Goal: Book appointment/travel/reservation

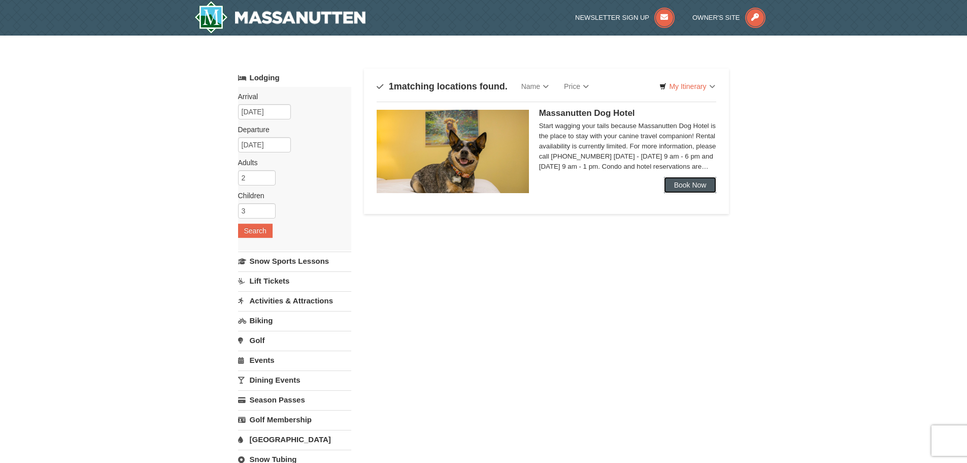
click at [675, 185] on link "Book Now" at bounding box center [690, 185] width 53 height 16
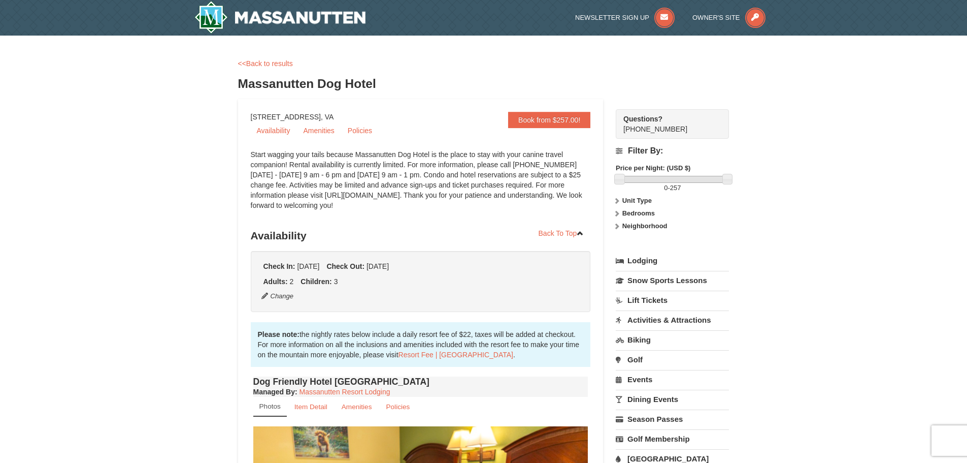
click at [281, 84] on h3 "Massanutten Dog Hotel" at bounding box center [483, 84] width 491 height 20
click at [265, 59] on link "<<Back to results" at bounding box center [265, 63] width 55 height 8
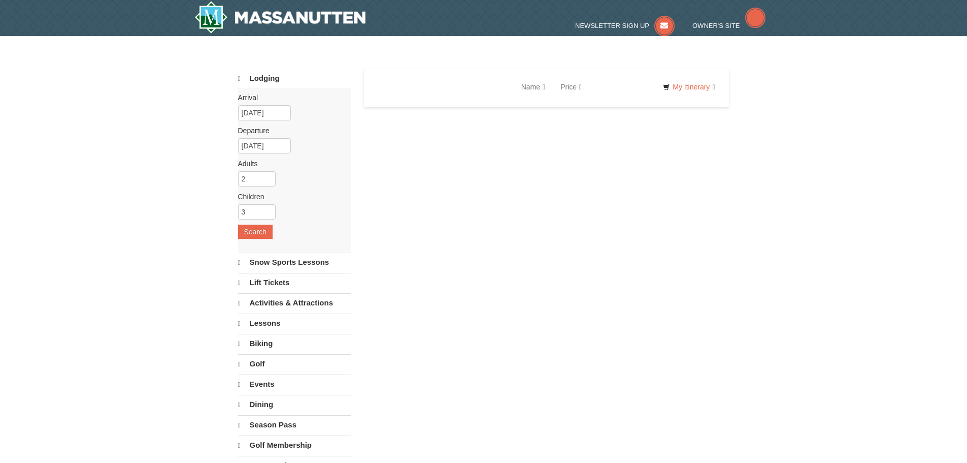
select select "10"
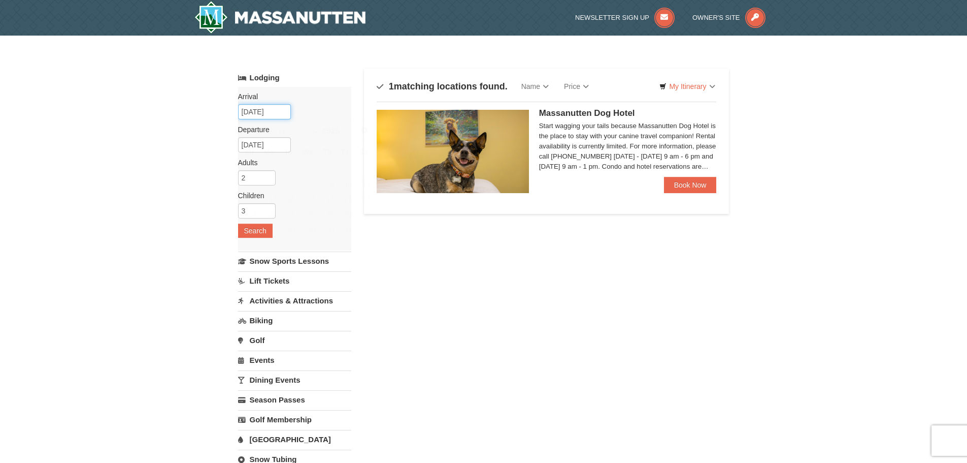
click at [262, 111] on input "10/11/2025" at bounding box center [264, 111] width 53 height 15
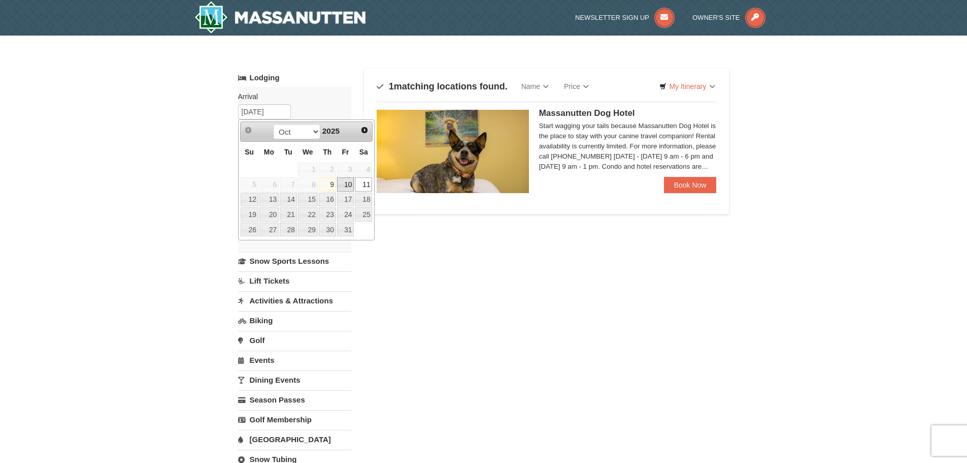
click at [346, 178] on link "10" at bounding box center [345, 184] width 17 height 14
type input "[DATE]"
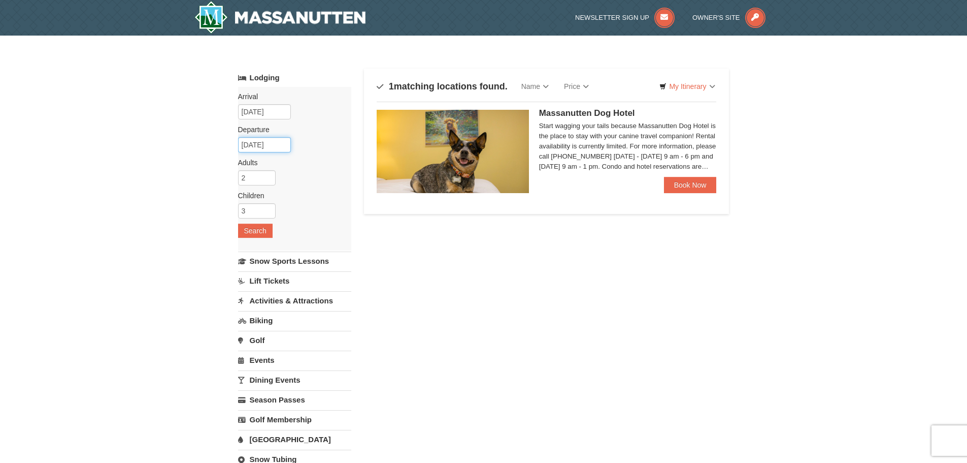
click at [254, 147] on input "[DATE]" at bounding box center [264, 144] width 53 height 15
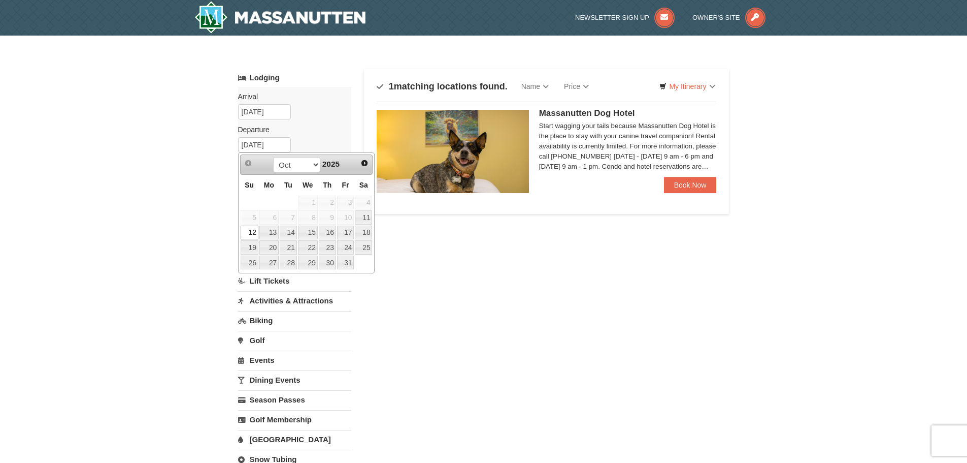
click at [250, 232] on link "12" at bounding box center [250, 232] width 18 height 14
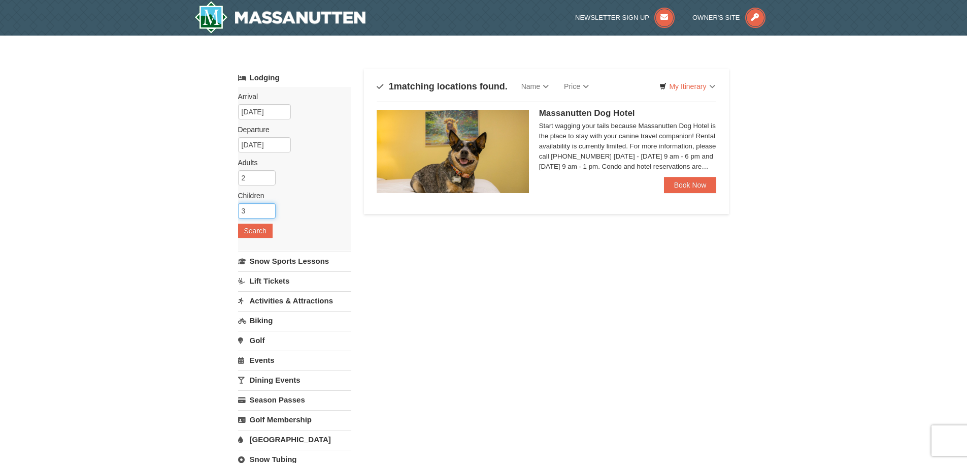
click at [254, 211] on input "3" at bounding box center [257, 210] width 38 height 15
click at [271, 207] on input "4" at bounding box center [257, 210] width 38 height 15
click at [270, 216] on input "4" at bounding box center [257, 210] width 38 height 15
click at [268, 214] on input "3" at bounding box center [257, 210] width 38 height 15
type input "2"
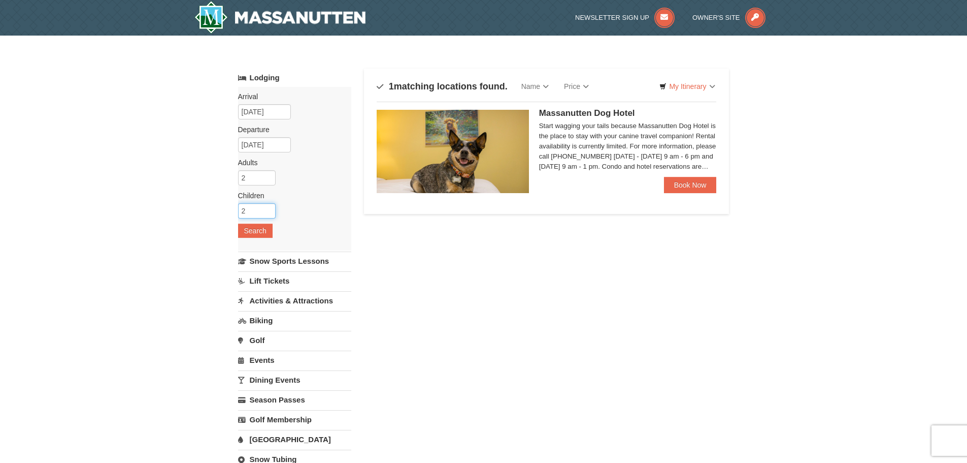
click at [268, 214] on input "2" at bounding box center [257, 210] width 38 height 15
click at [264, 228] on button "Search" at bounding box center [255, 230] width 35 height 14
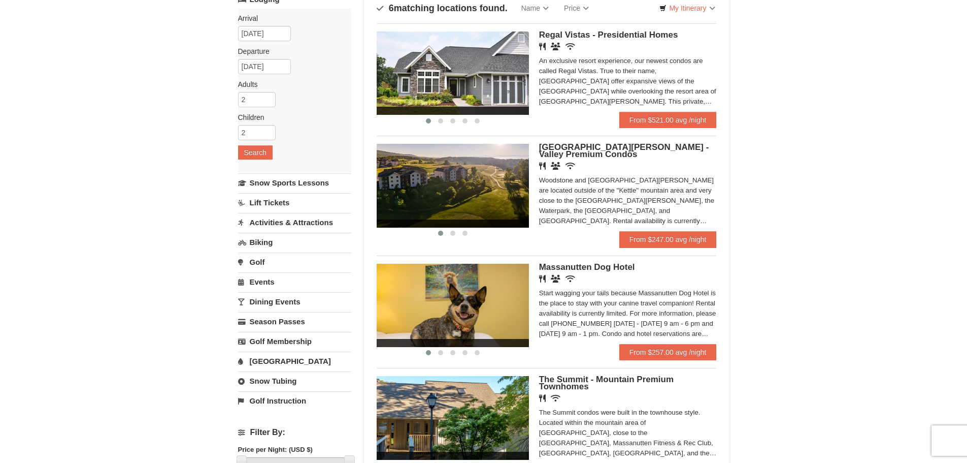
scroll to position [102, 0]
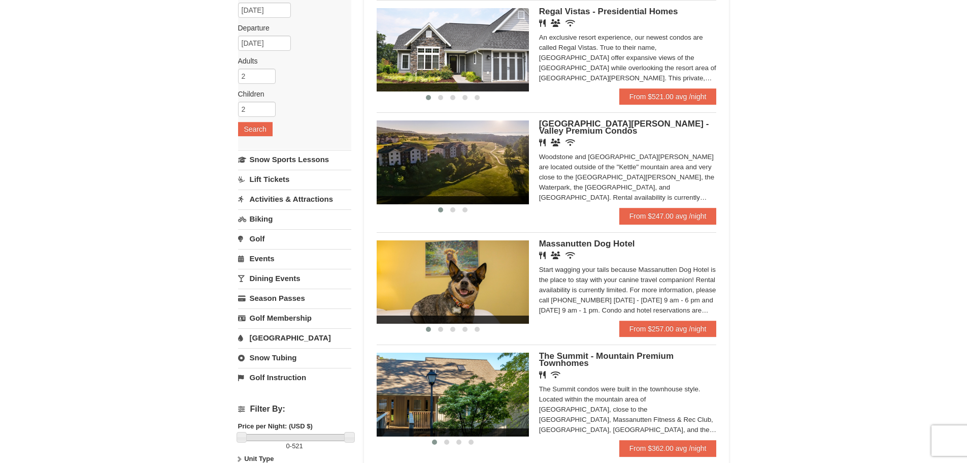
click at [488, 253] on img at bounding box center [453, 281] width 152 height 83
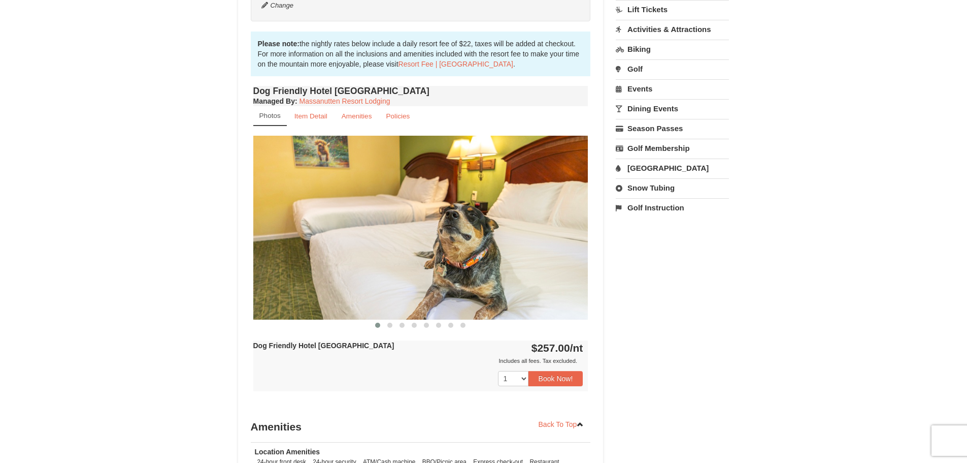
scroll to position [305, 0]
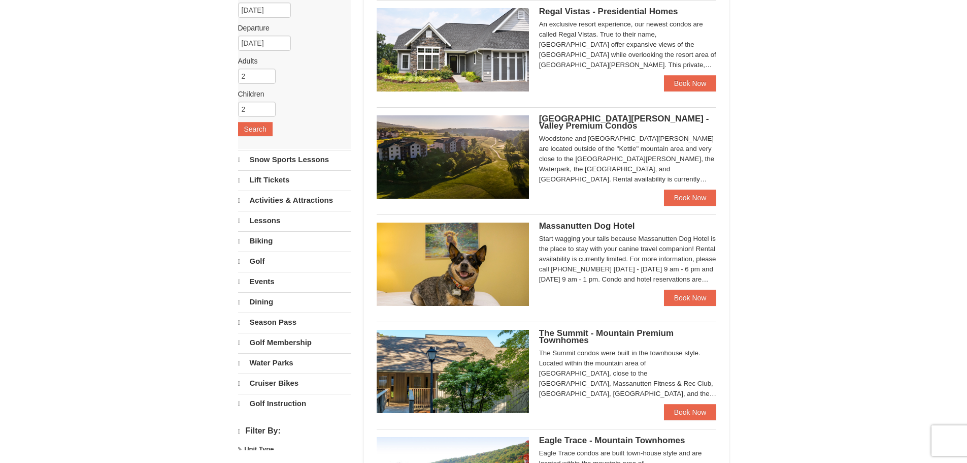
select select "10"
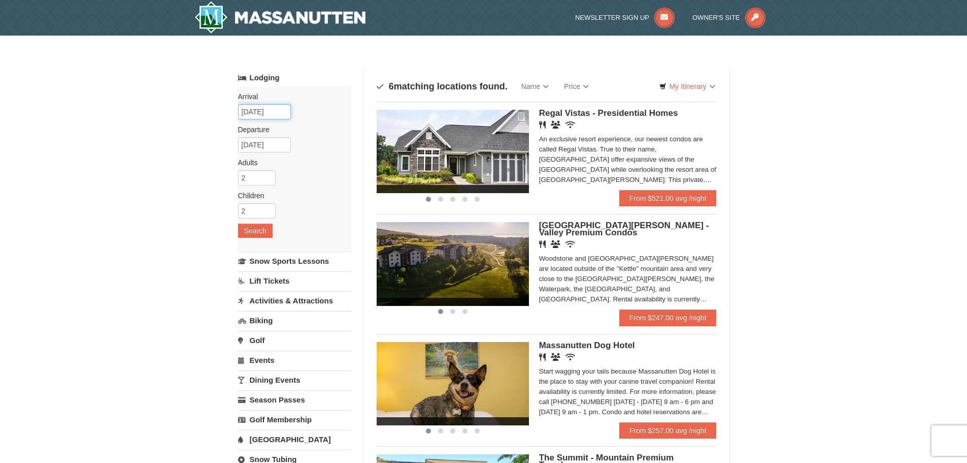
click at [253, 112] on input "[DATE]" at bounding box center [264, 111] width 53 height 15
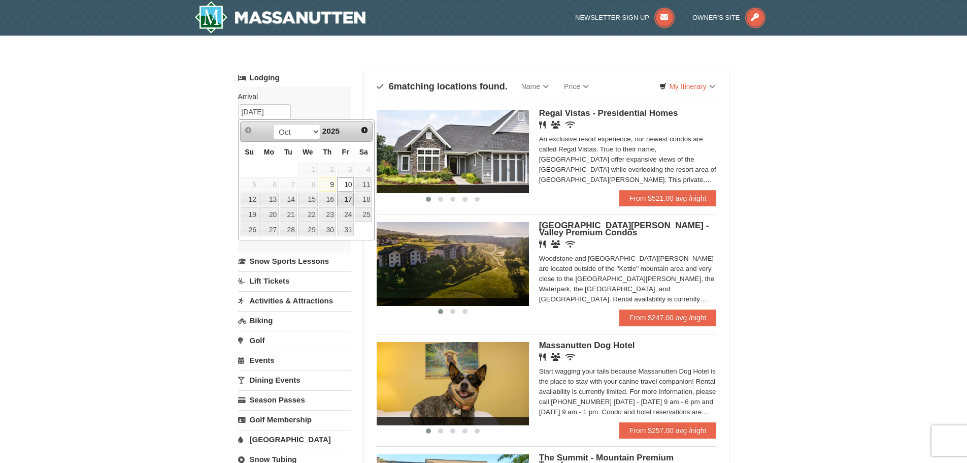
click at [345, 202] on link "17" at bounding box center [345, 199] width 17 height 14
type input "10/17/2025"
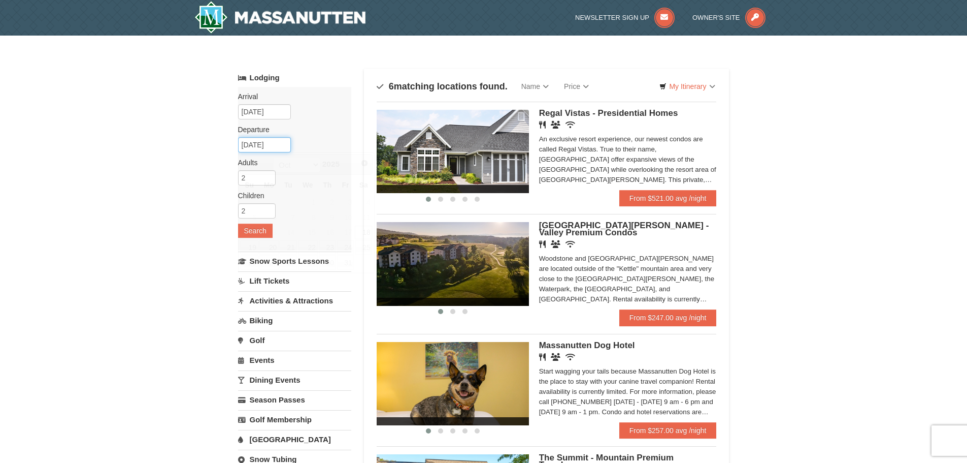
click at [260, 148] on input "10/18/2025" at bounding box center [264, 144] width 53 height 15
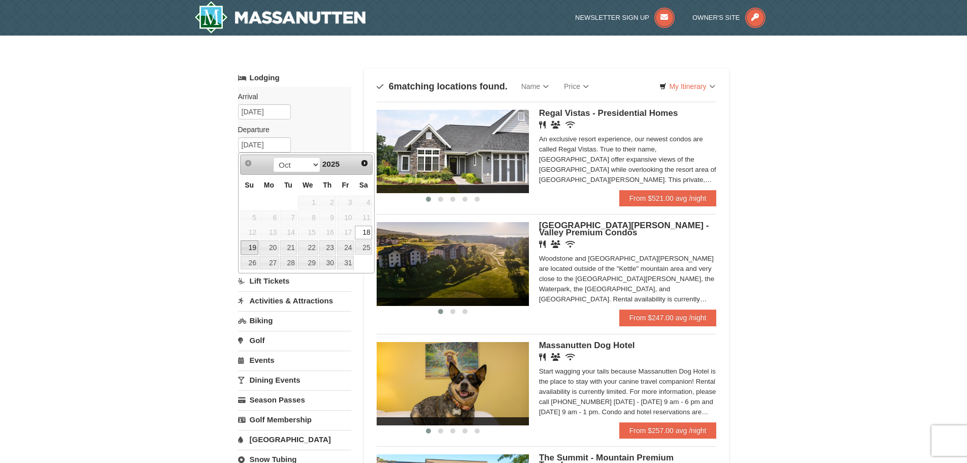
click at [252, 250] on link "19" at bounding box center [250, 247] width 18 height 14
type input "10/19/2025"
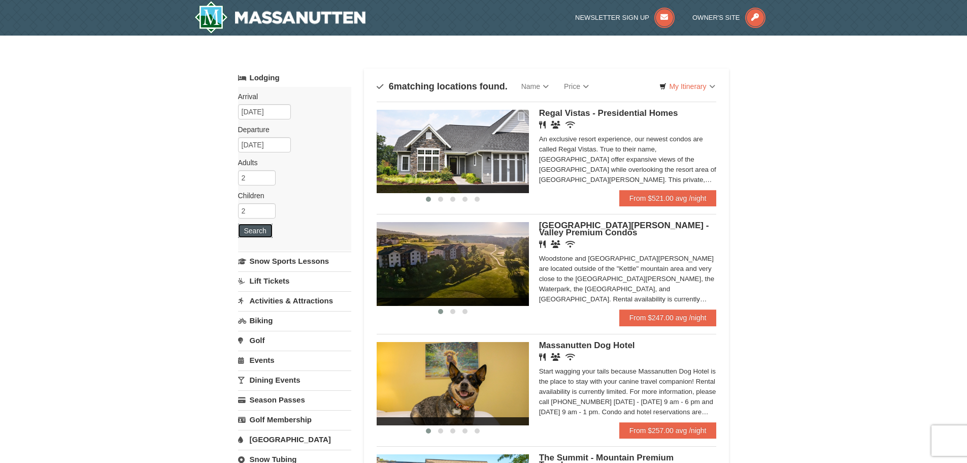
click at [259, 229] on button "Search" at bounding box center [255, 230] width 35 height 14
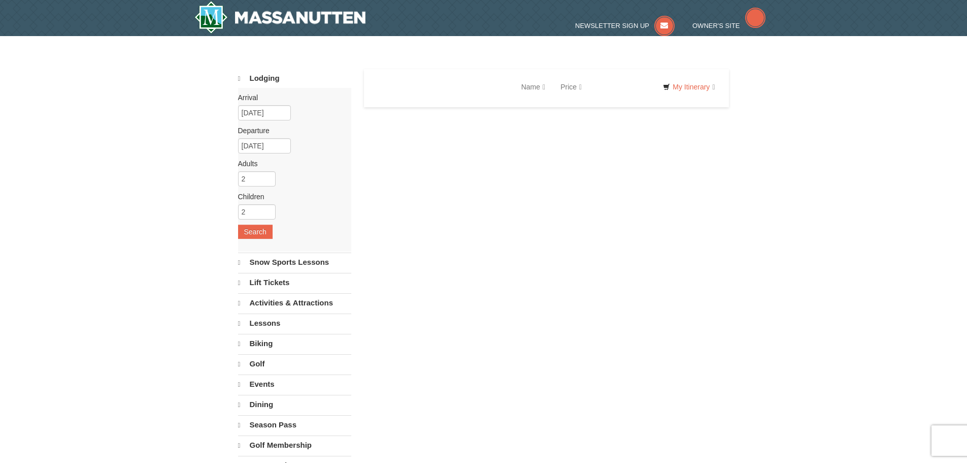
select select "10"
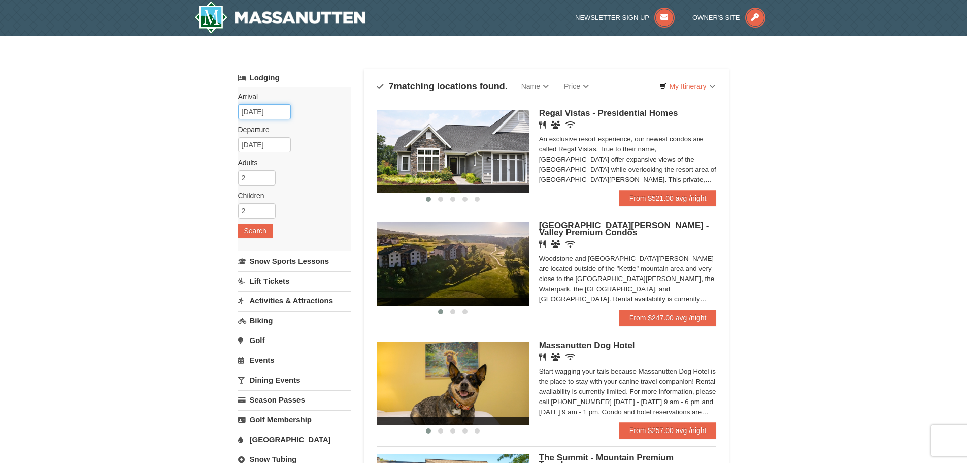
click at [262, 109] on input "10/17/2025" at bounding box center [264, 111] width 53 height 15
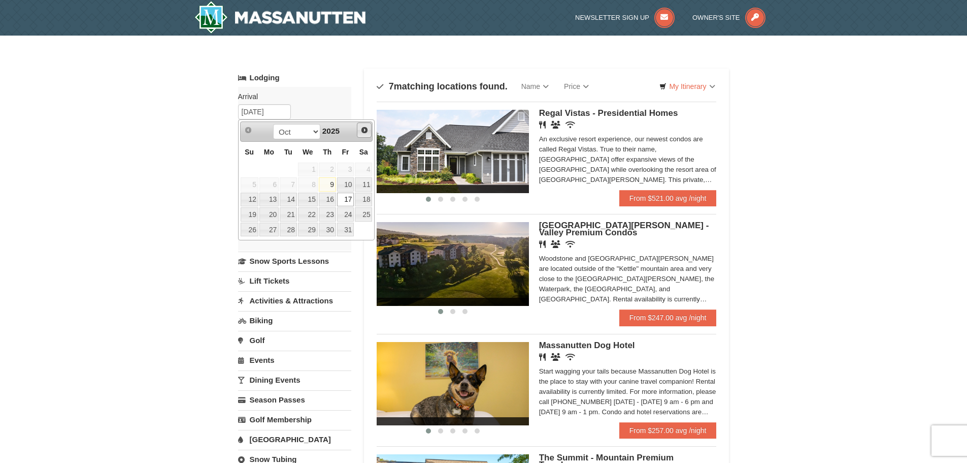
click at [365, 131] on span "Next" at bounding box center [364, 130] width 8 height 8
click at [350, 216] on link "21" at bounding box center [345, 214] width 17 height 14
type input "11/21/2025"
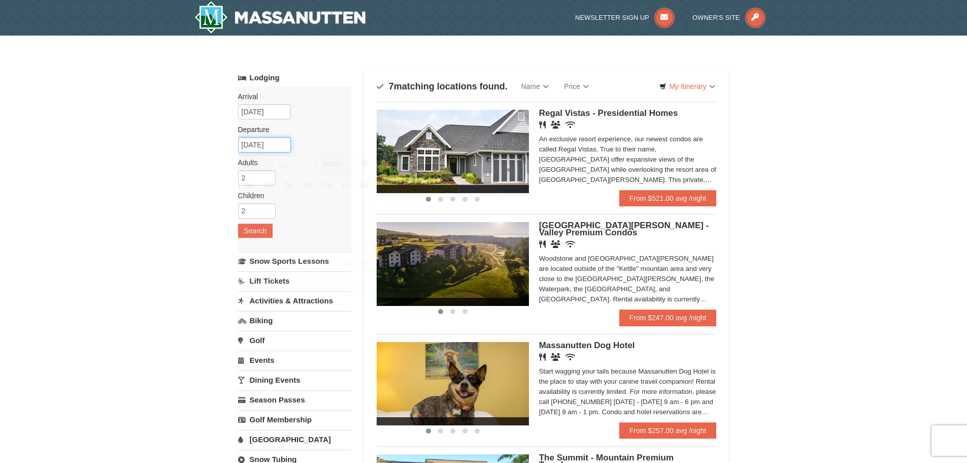
click at [267, 148] on input "11/22/2025" at bounding box center [264, 144] width 53 height 15
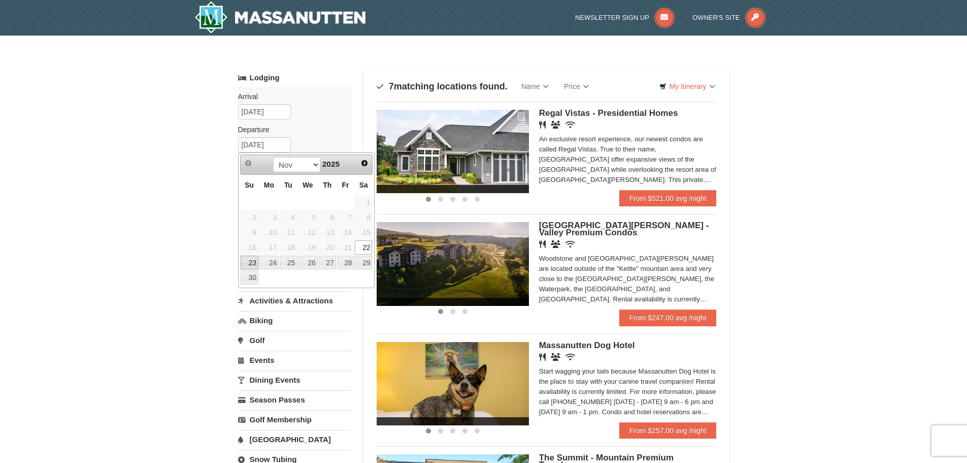
click at [253, 266] on link "23" at bounding box center [250, 262] width 18 height 14
type input "11/23/2025"
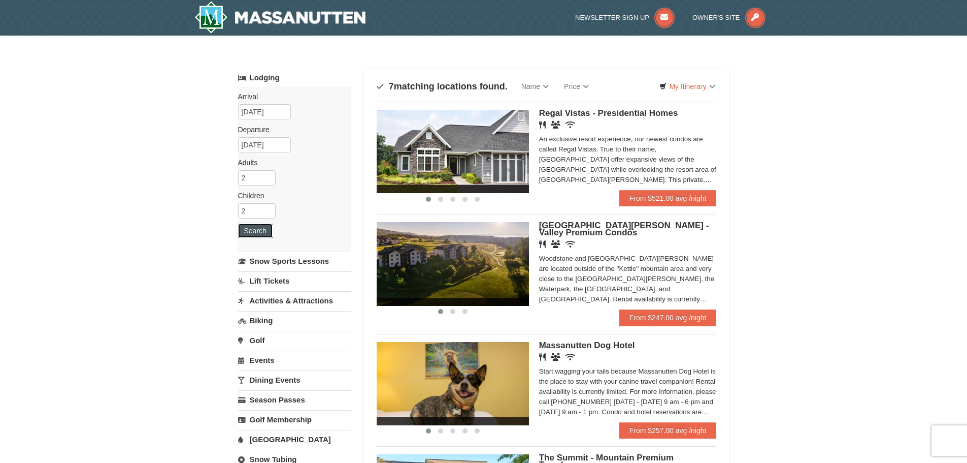
click at [260, 235] on button "Search" at bounding box center [255, 230] width 35 height 14
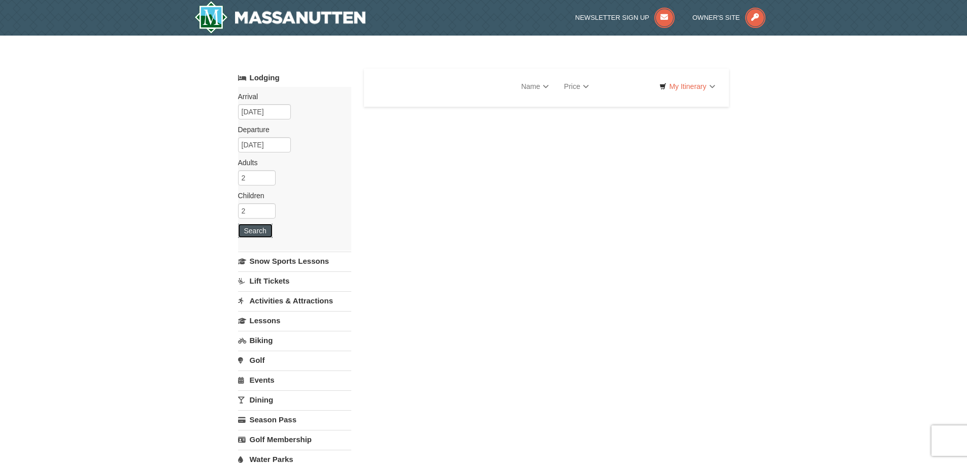
click at [260, 232] on button "Search" at bounding box center [255, 230] width 35 height 14
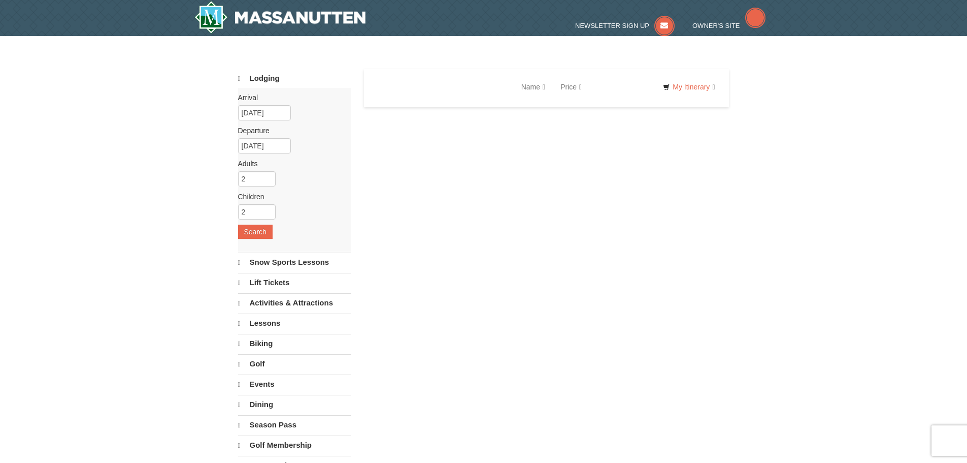
select select "10"
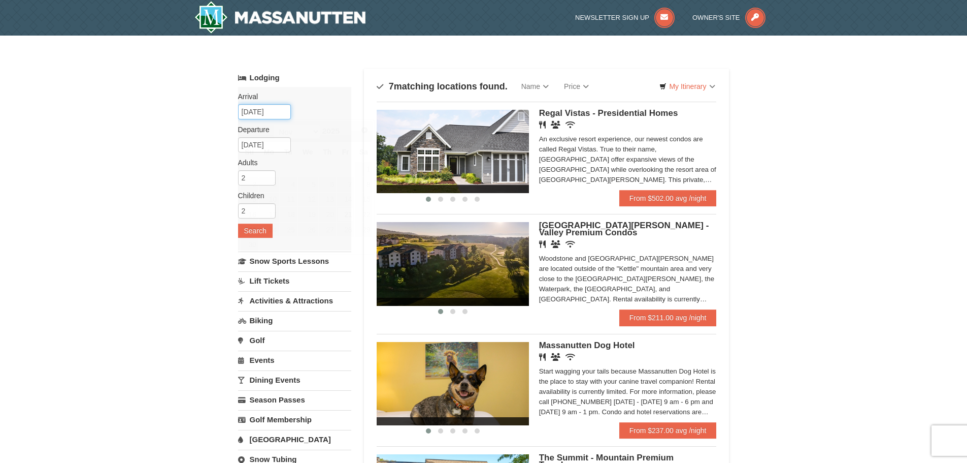
click at [259, 114] on input "11/21/2025" at bounding box center [264, 111] width 53 height 15
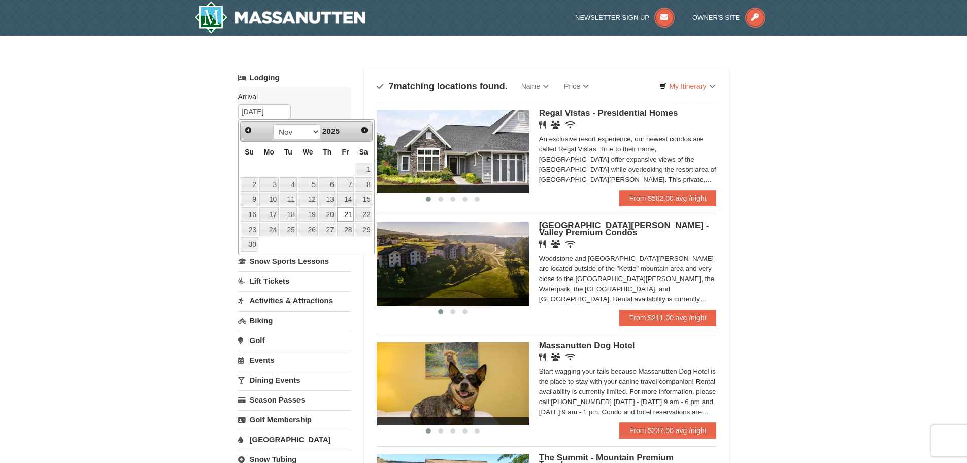
click at [255, 129] on link "Prev" at bounding box center [249, 130] width 14 height 14
click at [343, 187] on link "10" at bounding box center [345, 184] width 17 height 14
type input "[DATE]"
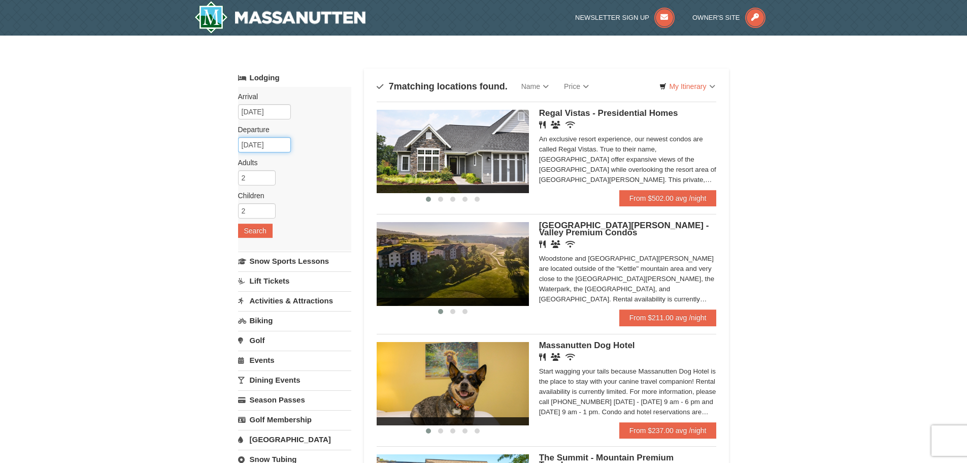
click at [264, 147] on input "11/23/2025" at bounding box center [264, 144] width 53 height 15
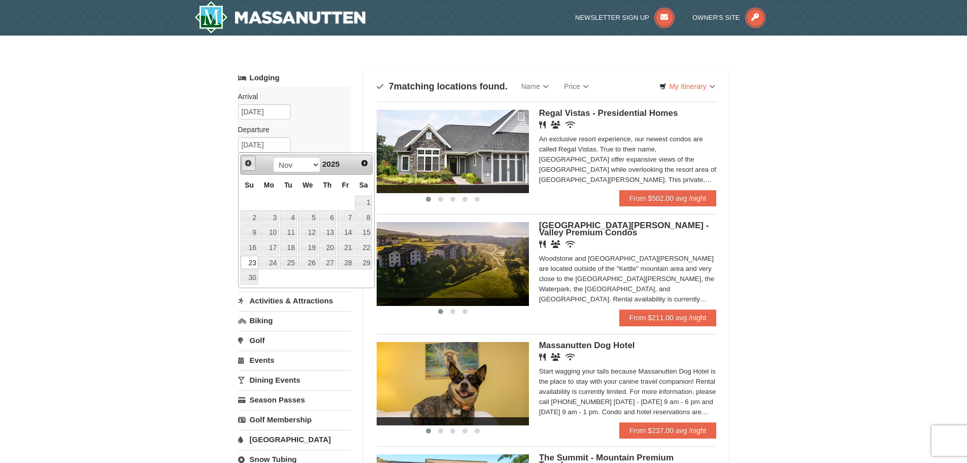
click at [248, 167] on link "Prev" at bounding box center [248, 162] width 15 height 15
click at [250, 235] on link "12" at bounding box center [250, 232] width 18 height 14
type input "[DATE]"
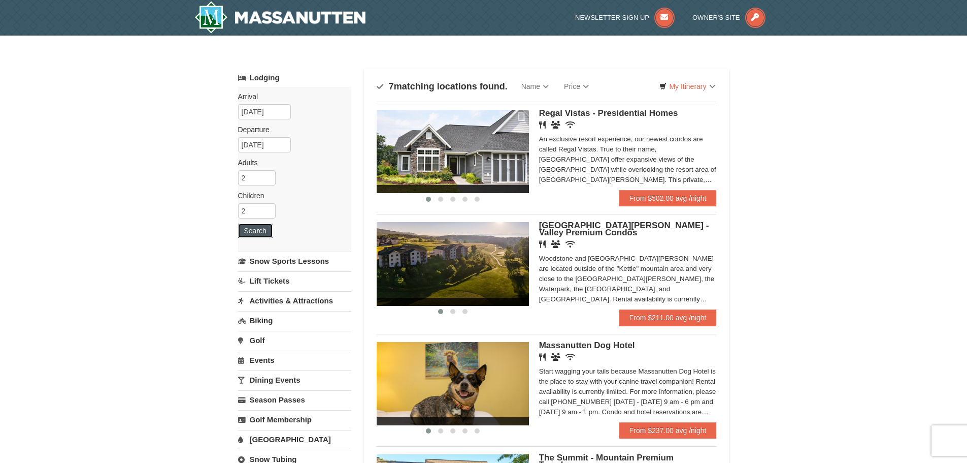
click at [251, 229] on button "Search" at bounding box center [255, 230] width 35 height 14
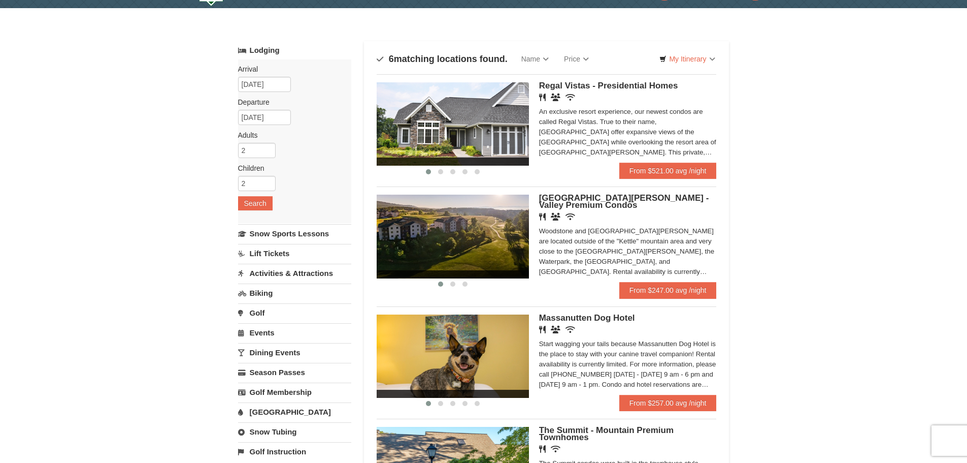
scroll to position [51, 0]
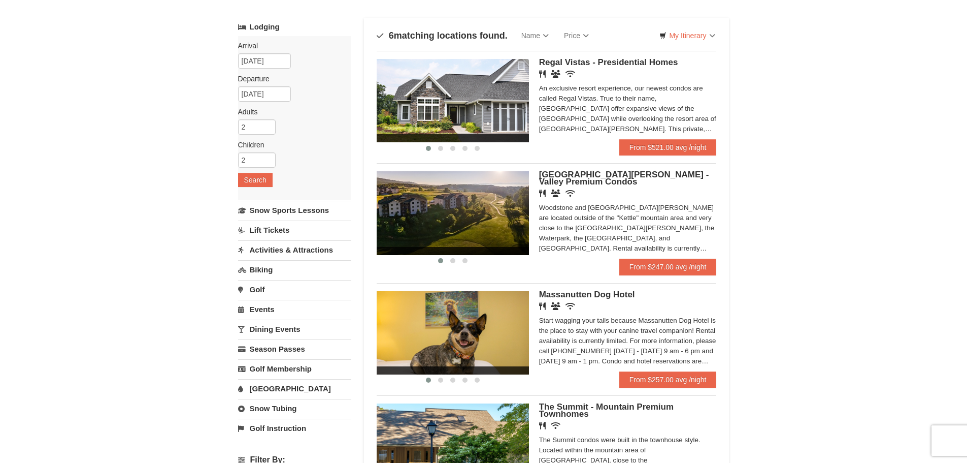
click at [482, 177] on img at bounding box center [453, 212] width 152 height 83
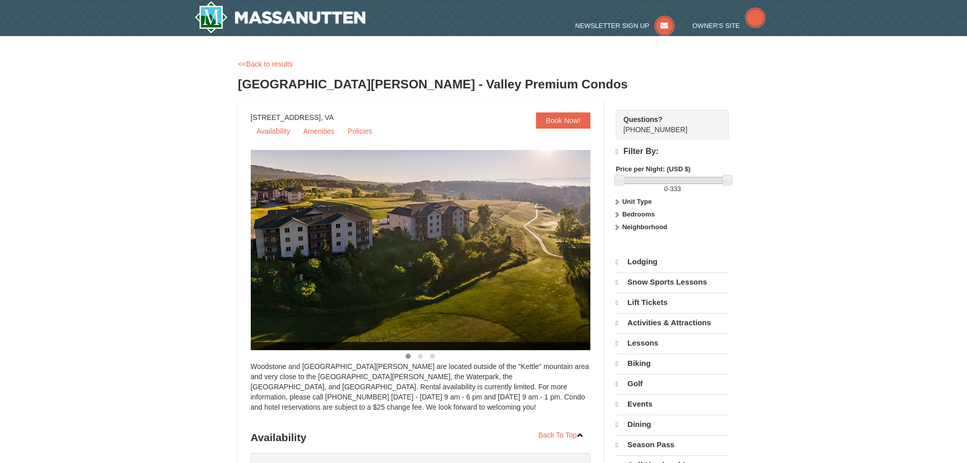
select select "10"
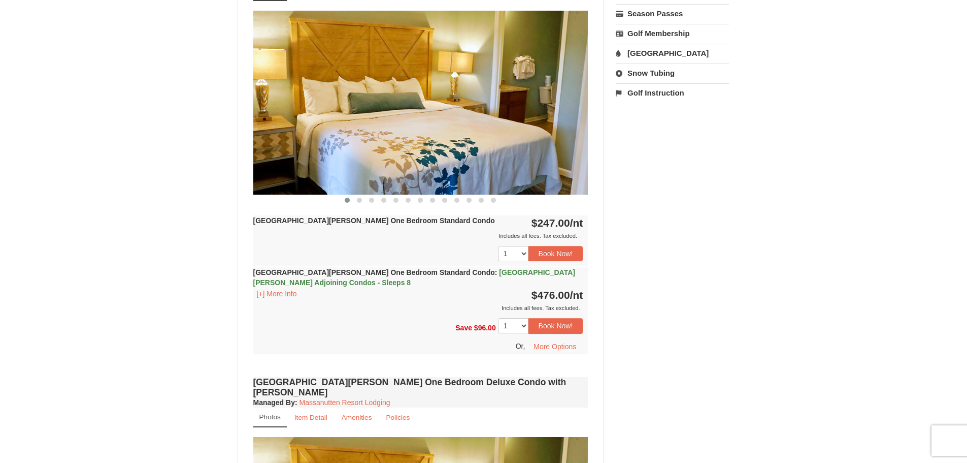
scroll to position [406, 0]
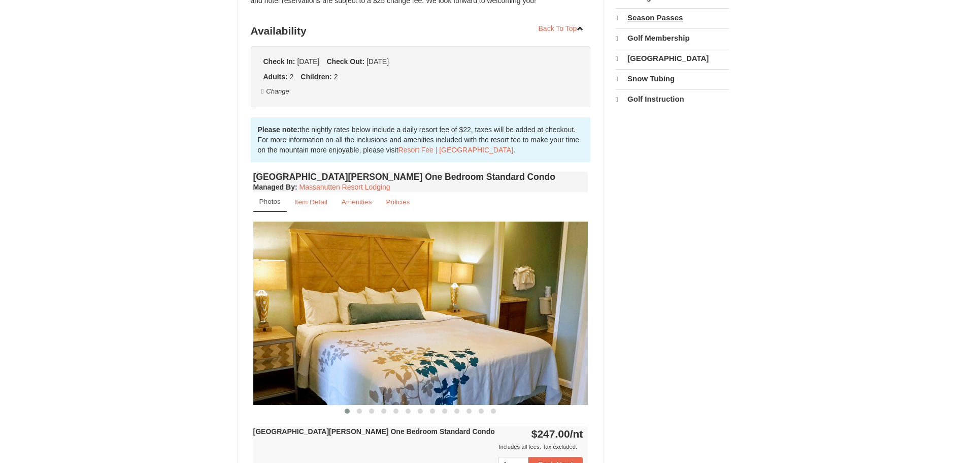
scroll to position [194, 0]
